Goal: Download file/media

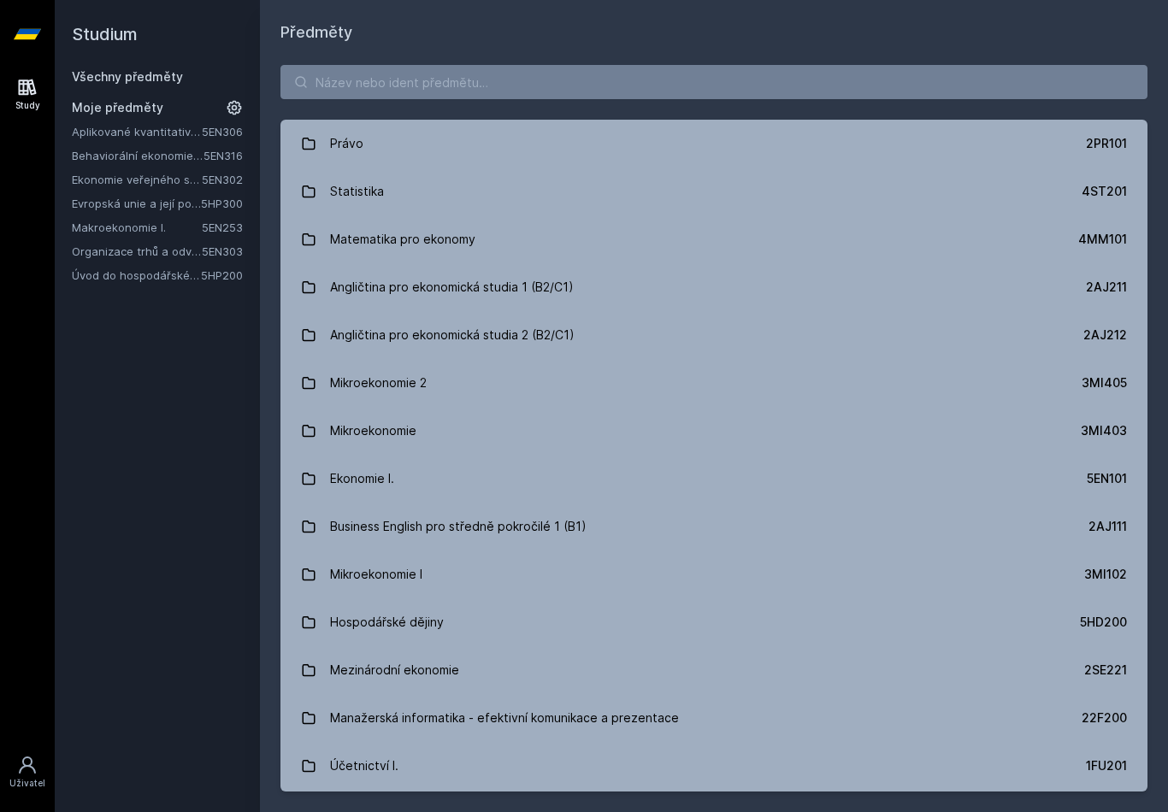
click at [137, 203] on link "Evropská unie a její politiky" at bounding box center [136, 203] width 129 height 17
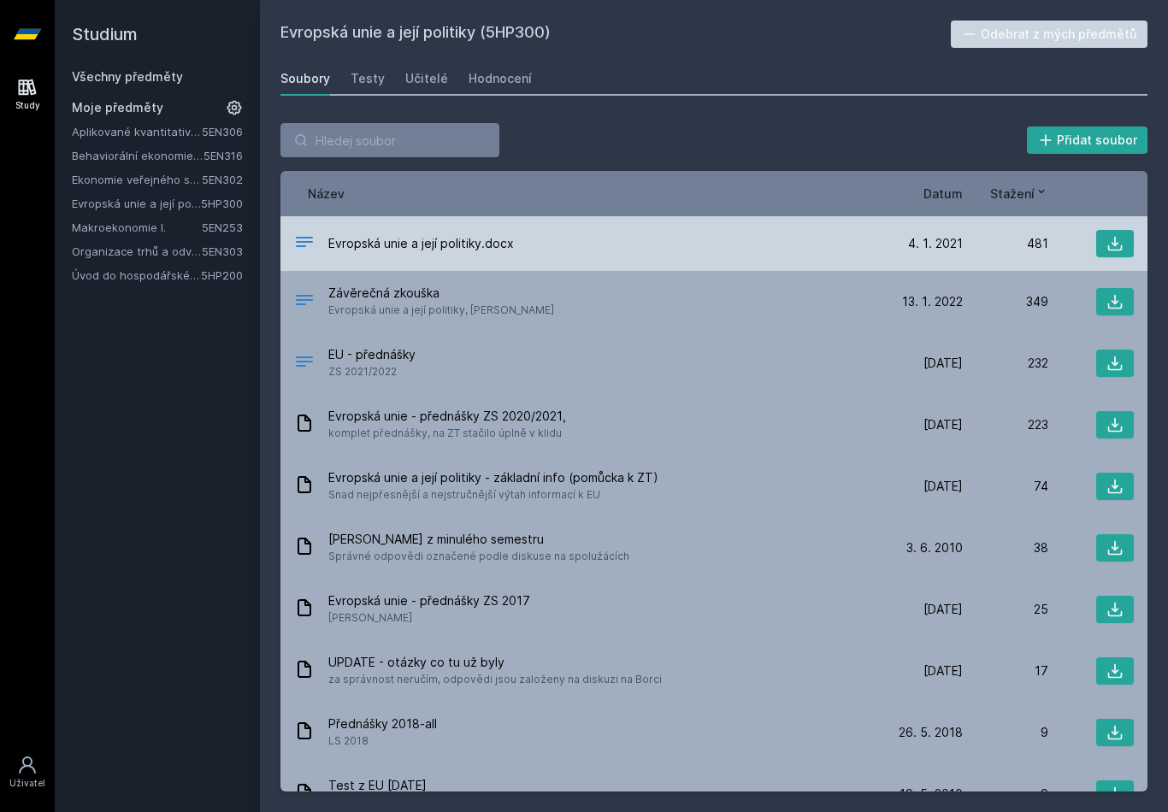
click at [520, 242] on div "Evropská unie a její politiky.docx" at bounding box center [585, 244] width 583 height 25
click at [1120, 251] on icon at bounding box center [1114, 243] width 17 height 17
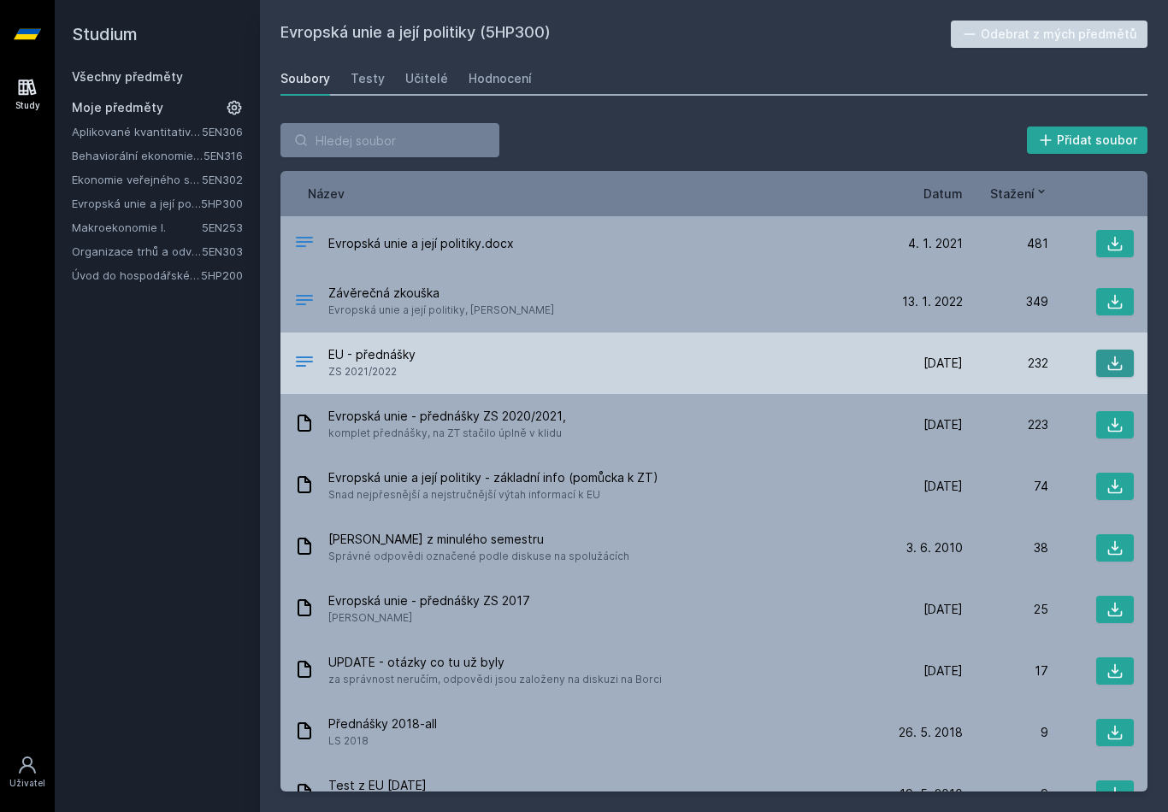
click at [1112, 361] on icon at bounding box center [1114, 363] width 17 height 17
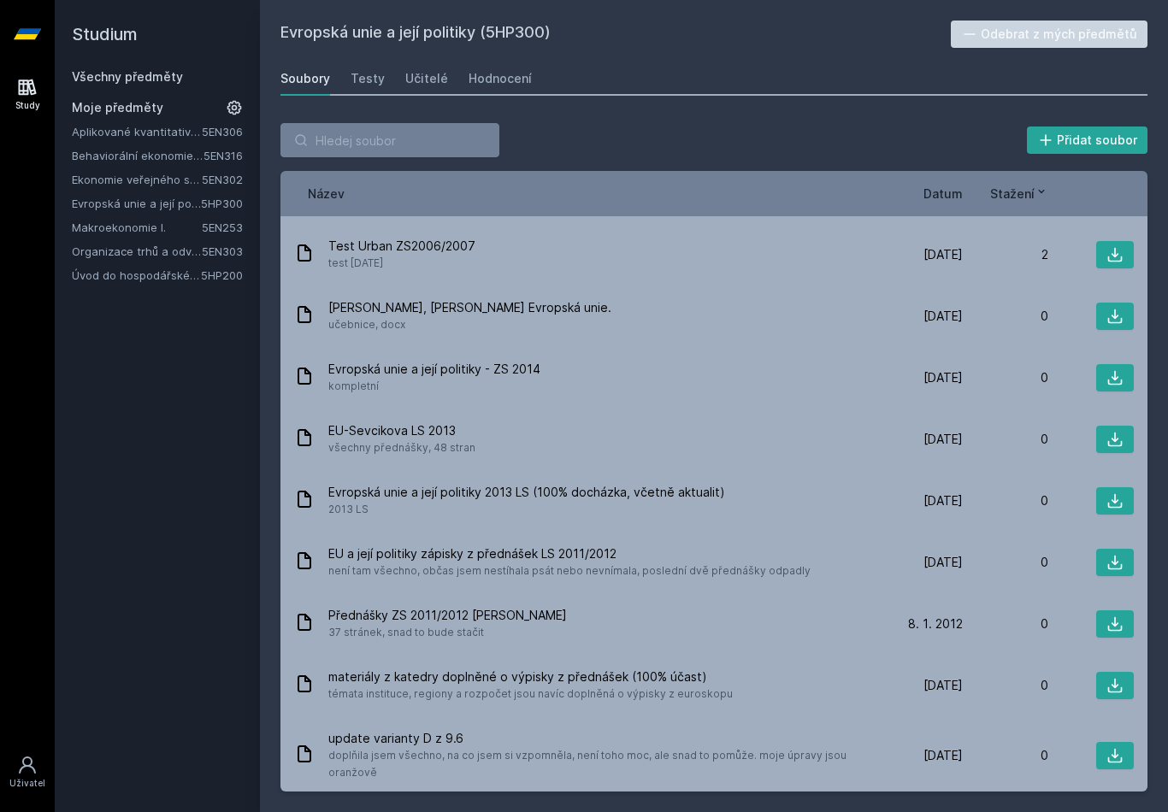
scroll to position [727, 0]
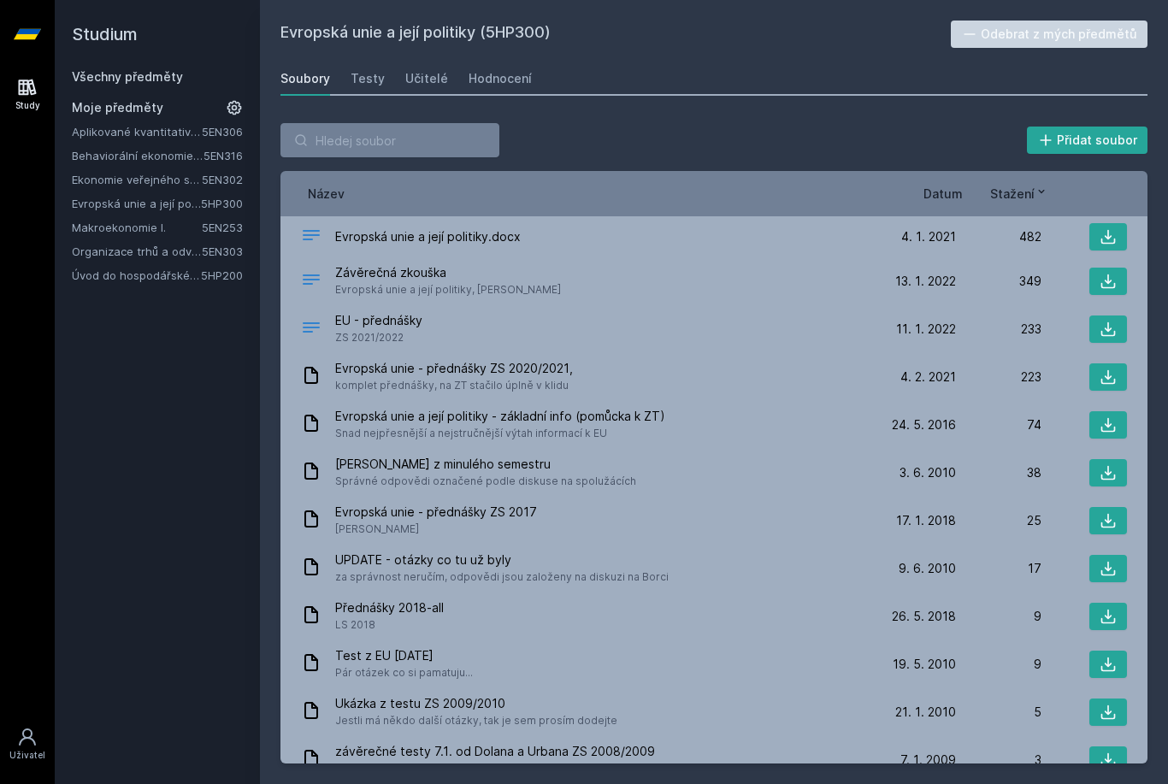
click at [161, 205] on link "Evropská unie a její politiky" at bounding box center [136, 203] width 129 height 17
click at [180, 200] on link "Evropská unie a její politiky" at bounding box center [136, 203] width 129 height 17
click at [182, 202] on link "Evropská unie a její politiky" at bounding box center [136, 203] width 129 height 17
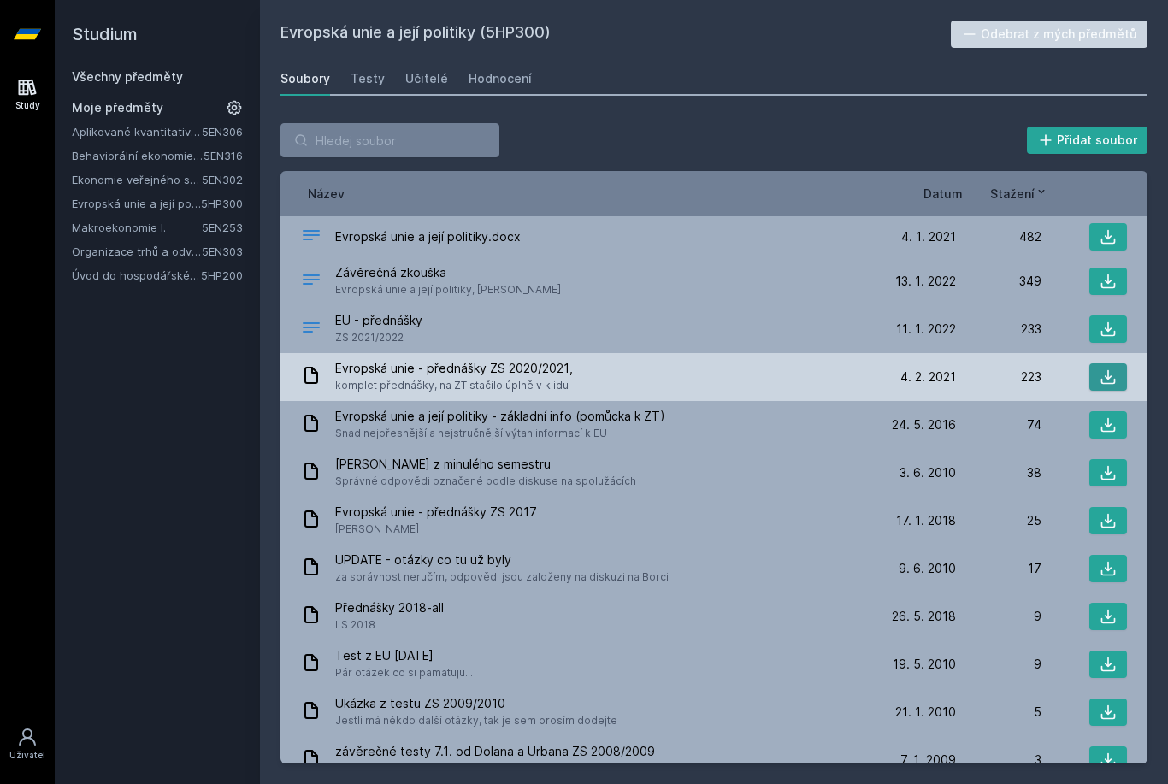
click at [1110, 373] on icon at bounding box center [1107, 376] width 17 height 17
